Goal: Find specific page/section: Find specific page/section

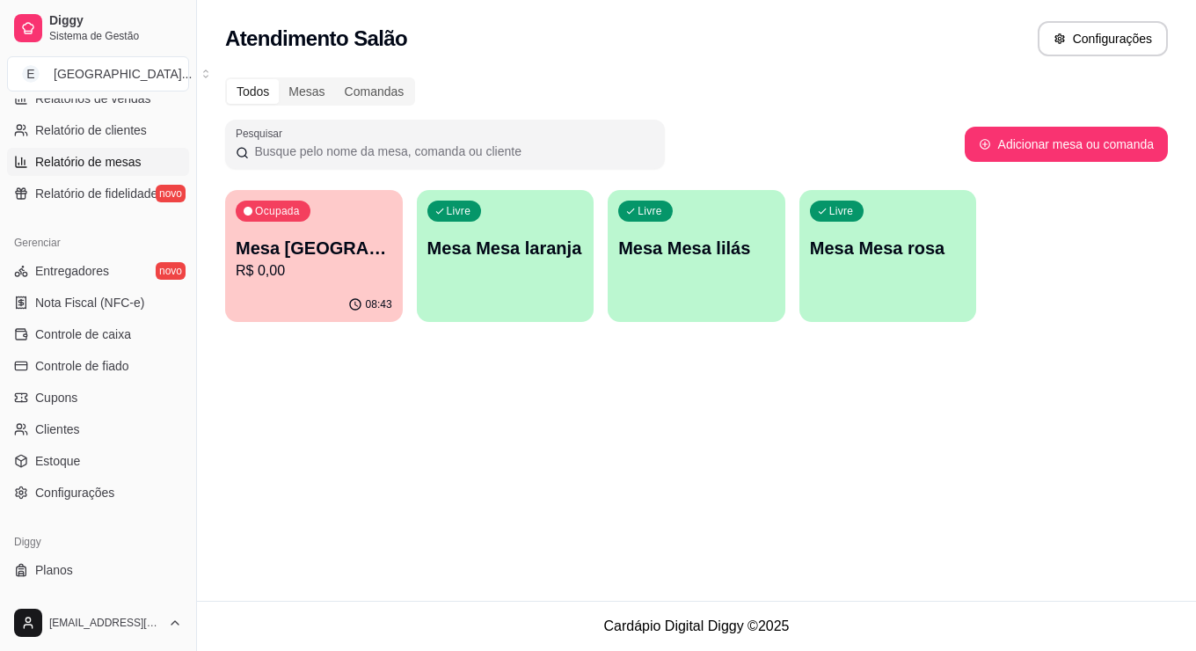
scroll to position [615, 0]
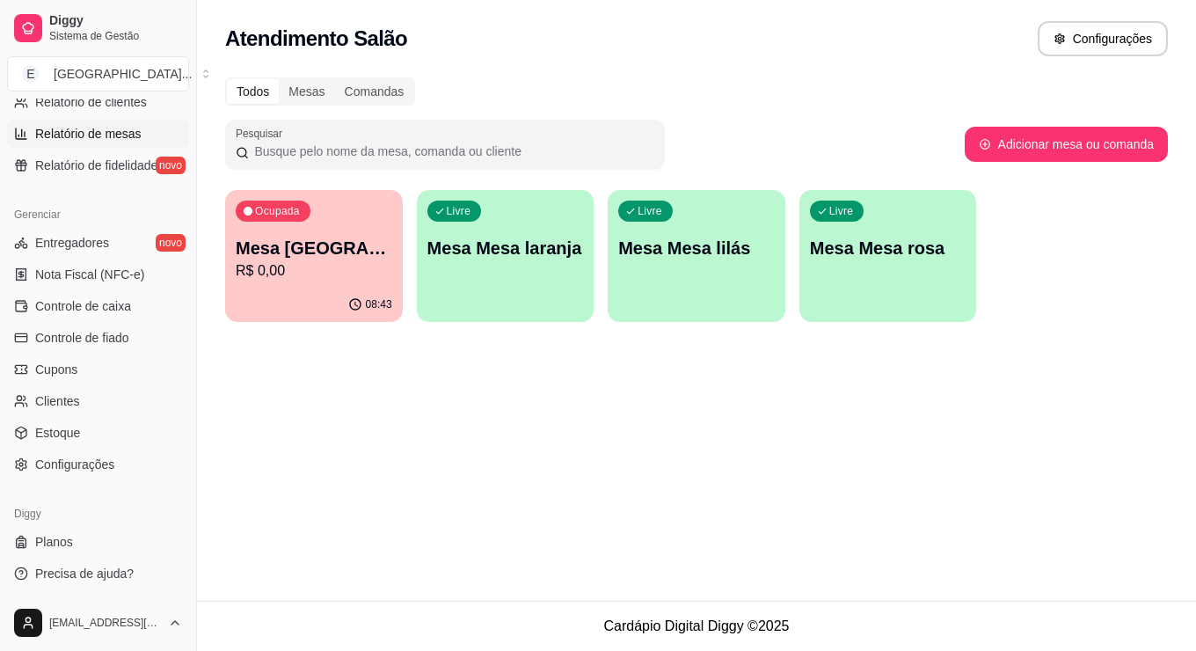
click at [106, 137] on span "Relatório de mesas" at bounding box center [88, 134] width 106 height 18
select select "TOTAL_OF_ORDERS"
select select "7"
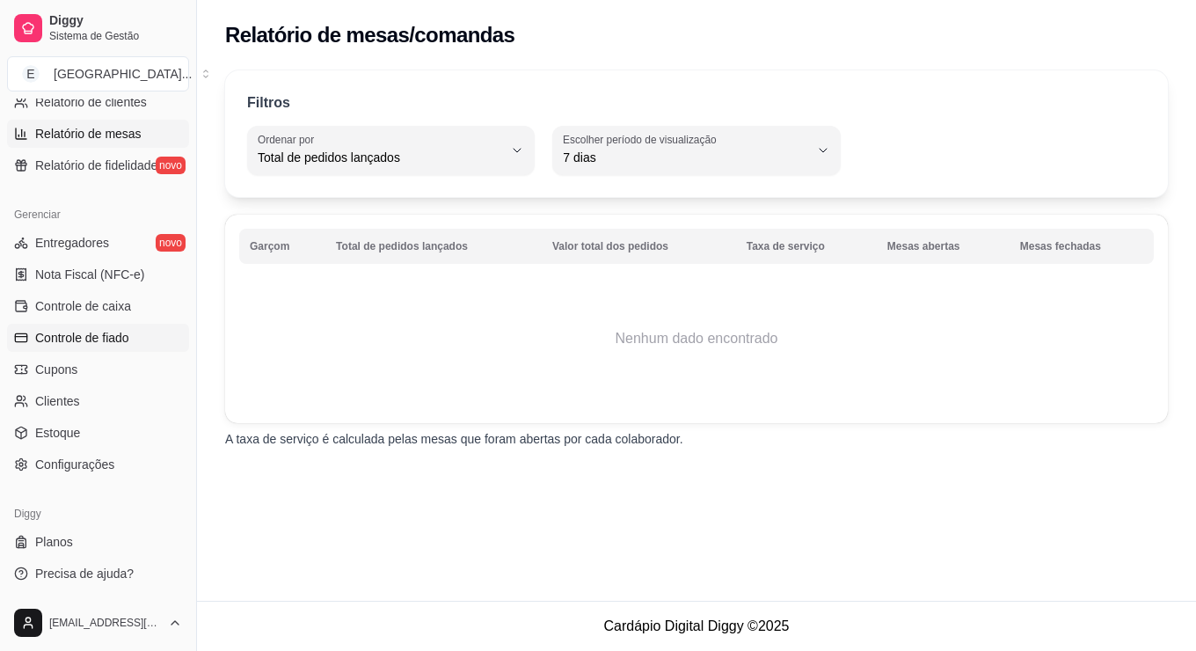
click at [47, 341] on span "Controle de fiado" at bounding box center [82, 338] width 94 height 18
